Goal: Information Seeking & Learning: Find specific page/section

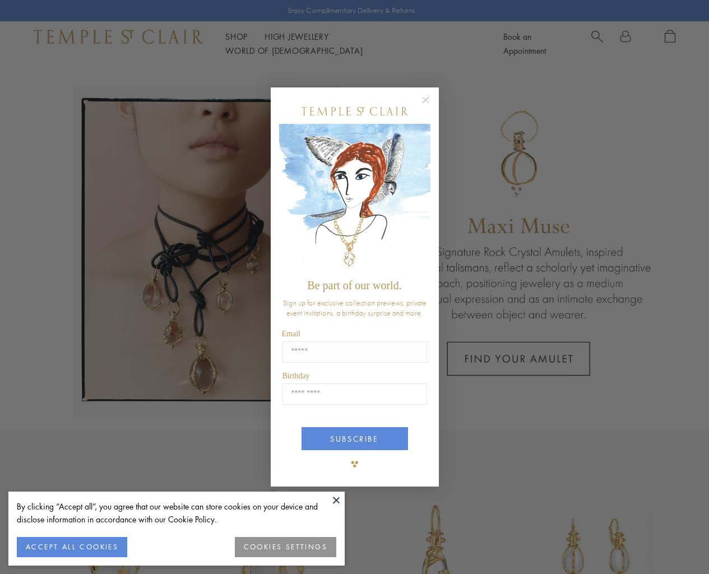
click at [287, 546] on button "COOKIES SETTINGS" at bounding box center [285, 547] width 101 height 20
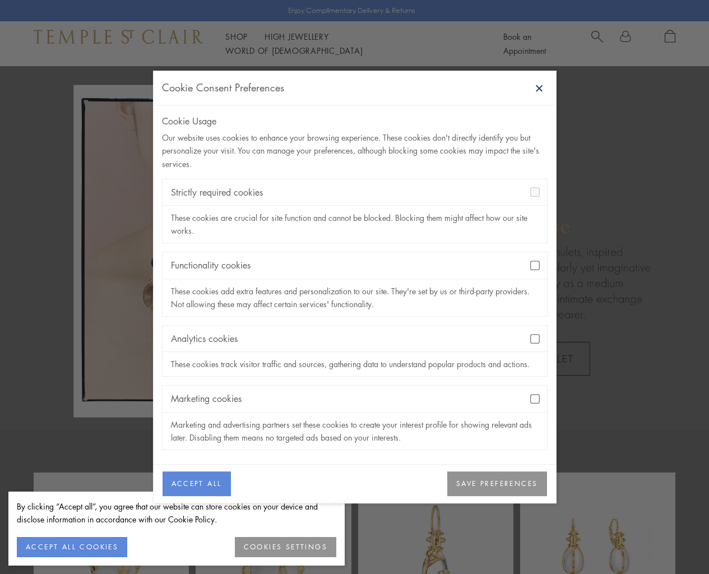
click at [501, 490] on button "SAVE PREFERENCES" at bounding box center [496, 484] width 99 height 25
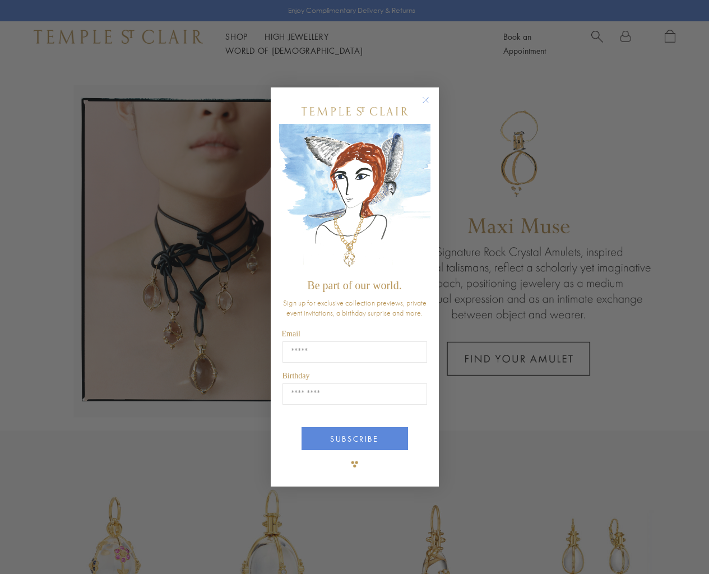
click at [425, 98] on circle "Close dialog" at bounding box center [425, 100] width 13 height 13
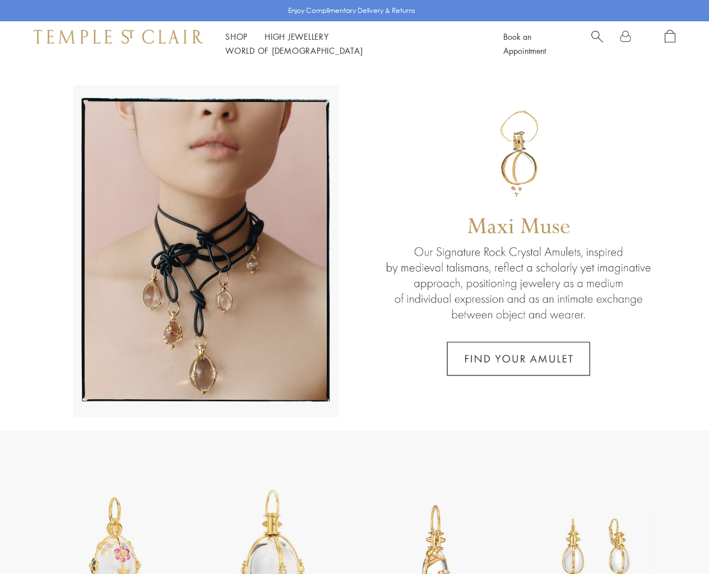
click at [312, 42] on link "High Jewellery High Jewellery" at bounding box center [297, 36] width 64 height 11
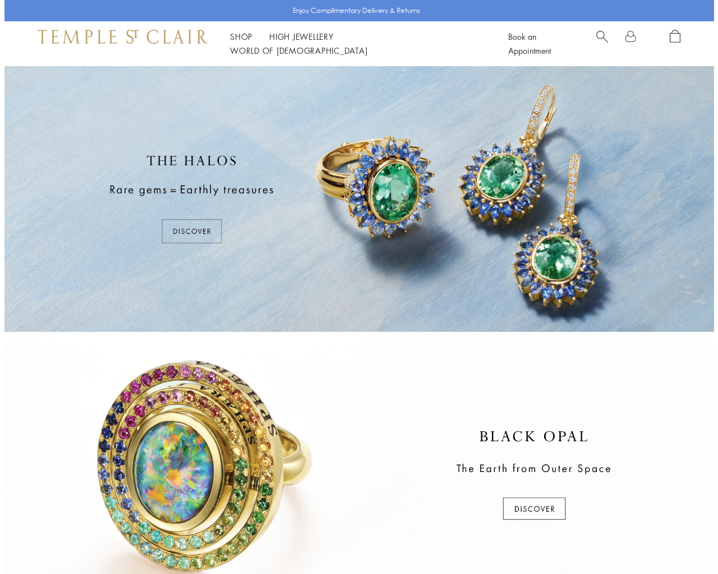
scroll to position [431, 0]
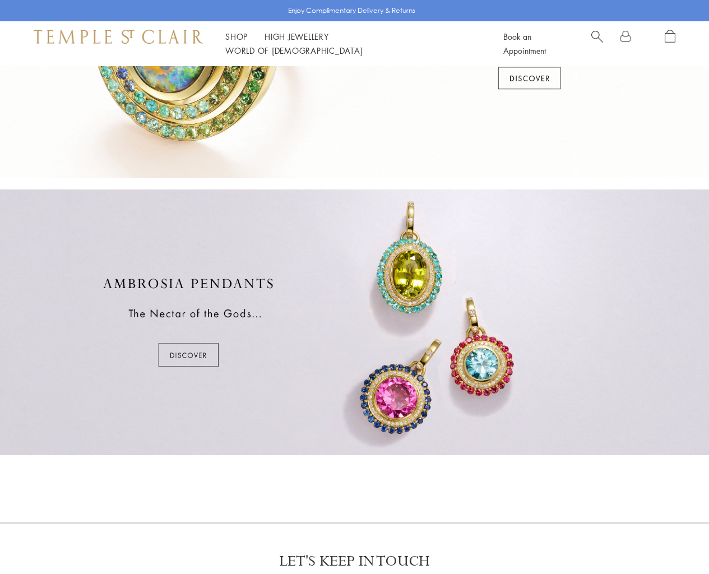
click at [599, 41] on span "Search" at bounding box center [598, 36] width 12 height 12
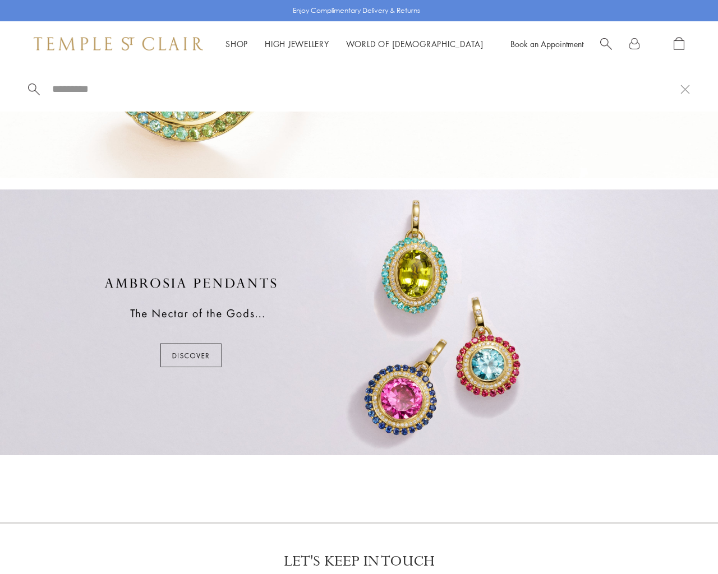
click at [111, 89] on input "search" at bounding box center [365, 88] width 629 height 13
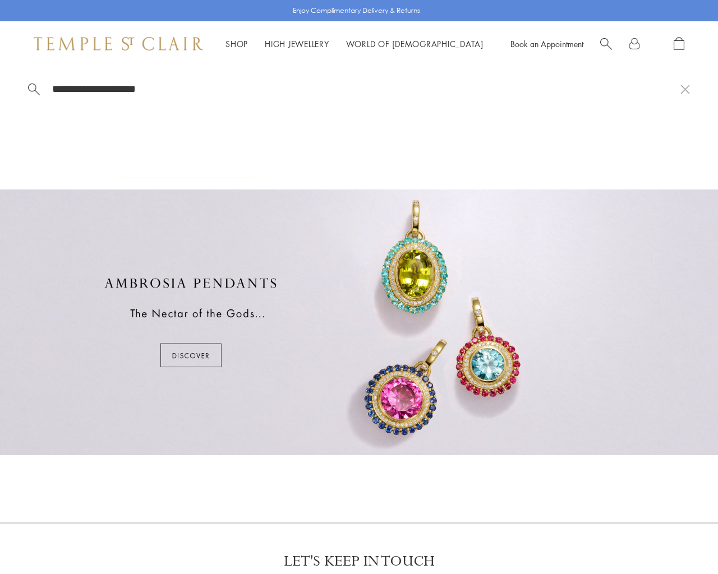
type input "**********"
click at [33, 87] on span at bounding box center [34, 87] width 12 height 11
